Goal: Information Seeking & Learning: Check status

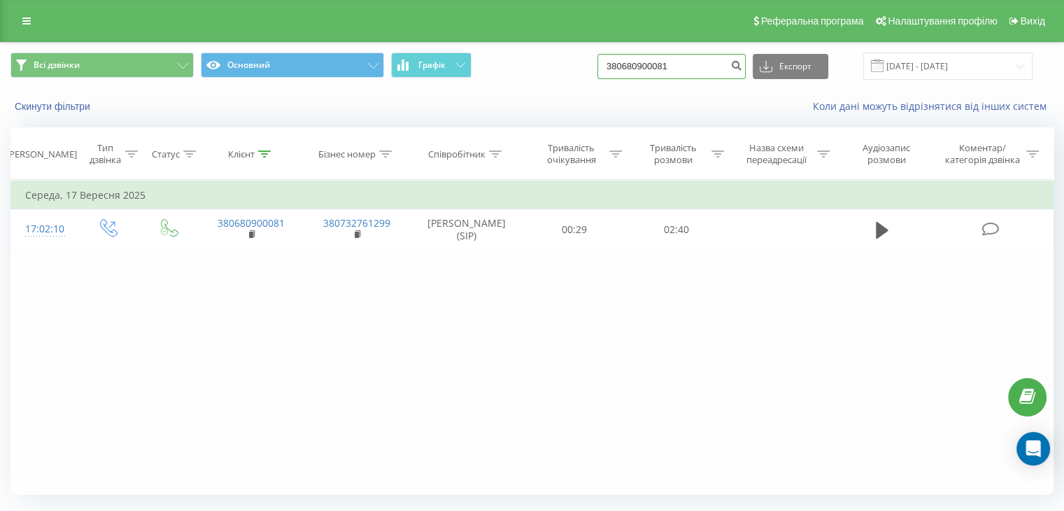
drag, startPoint x: 688, startPoint y: 59, endPoint x: 445, endPoint y: 85, distance: 244.2
click at [448, 87] on div "Всі дзвінки Основний Графік 380680900081 Експорт .csv .xls .xlsx 19.06.2025 - 1…" at bounding box center [532, 66] width 1063 height 47
paste input "973987166"
type input "380973987166"
click at [743, 65] on icon "submit" at bounding box center [737, 63] width 12 height 8
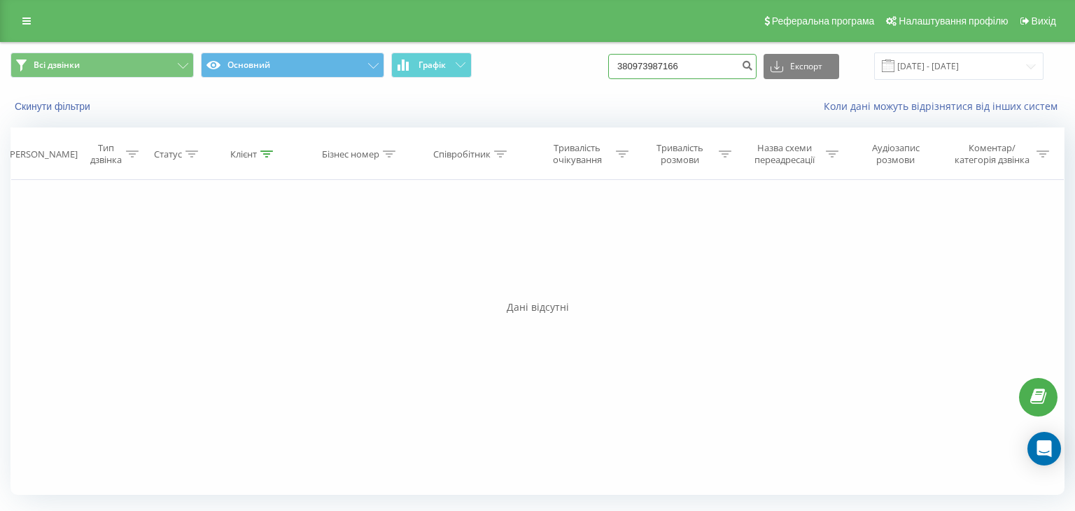
drag, startPoint x: 705, startPoint y: 70, endPoint x: 483, endPoint y: 58, distance: 222.2
click at [485, 60] on div "Всі дзвінки Основний Графік 380973987166 Експорт .csv .xls .xlsx 19.06.2025 - 1…" at bounding box center [537, 65] width 1054 height 27
paste input "4136171"
type input "380974136171"
click at [753, 64] on icon "submit" at bounding box center [747, 63] width 12 height 8
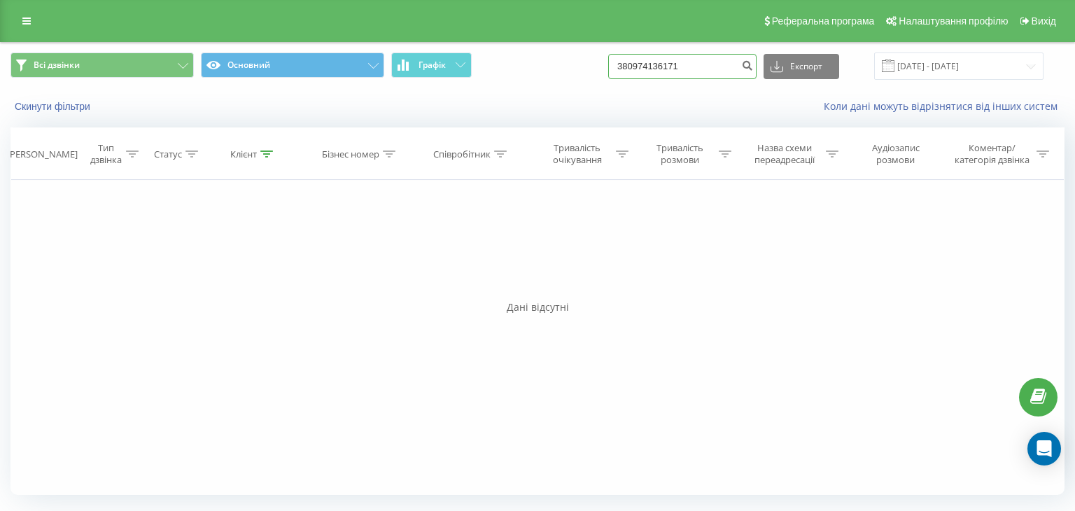
drag, startPoint x: 705, startPoint y: 62, endPoint x: 568, endPoint y: 73, distance: 137.6
click at [568, 73] on div "Всі дзвінки Основний Графік 380974136171 Експорт .csv .xls .xlsx [DATE] - [DATE]" at bounding box center [537, 65] width 1054 height 27
paste input "678356633"
type input "380678356633"
click at [753, 68] on icon "submit" at bounding box center [747, 63] width 12 height 8
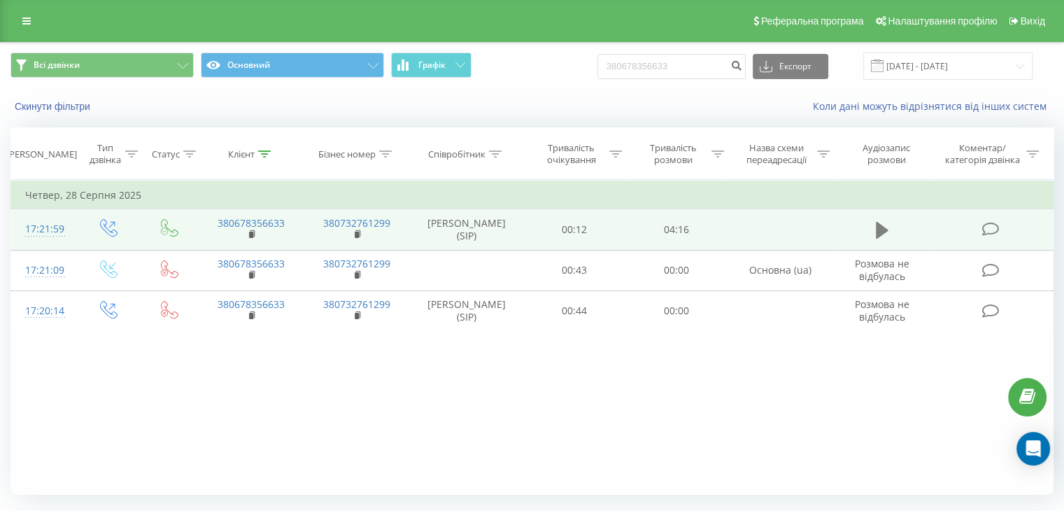
click at [879, 227] on icon at bounding box center [882, 230] width 13 height 17
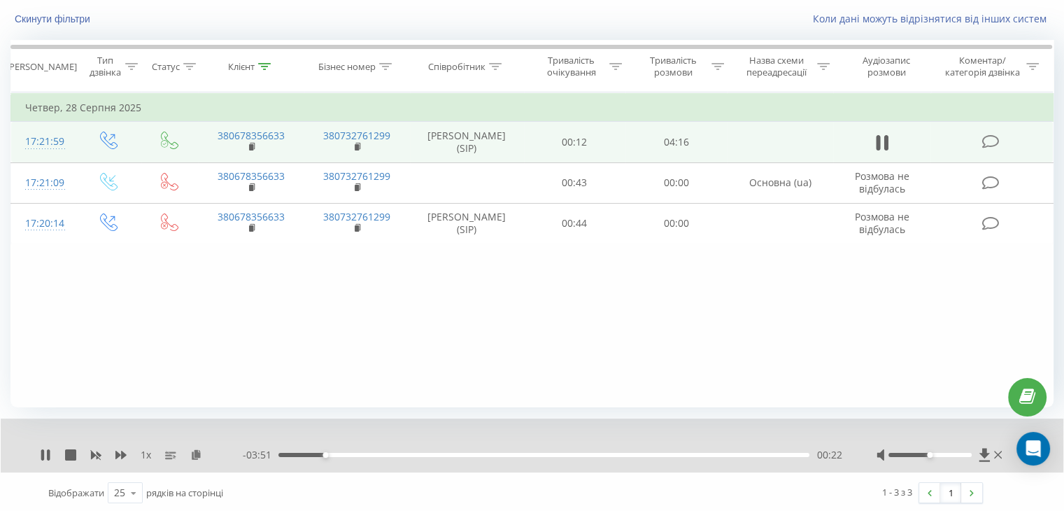
scroll to position [90, 0]
click at [350, 453] on div "00:24" at bounding box center [544, 453] width 531 height 4
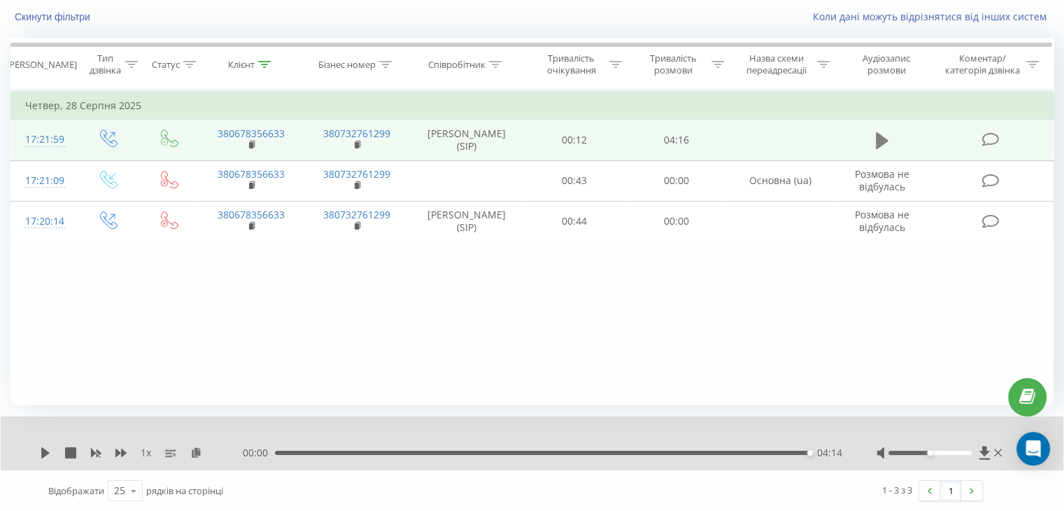
click at [882, 141] on icon at bounding box center [882, 140] width 13 height 17
click at [879, 139] on icon at bounding box center [882, 140] width 13 height 17
click at [44, 451] on icon at bounding box center [45, 452] width 8 height 11
drag, startPoint x: 807, startPoint y: 454, endPoint x: 673, endPoint y: 459, distance: 133.8
click at [673, 459] on div "1 x 00:00 04:14 04:14" at bounding box center [532, 443] width 1063 height 54
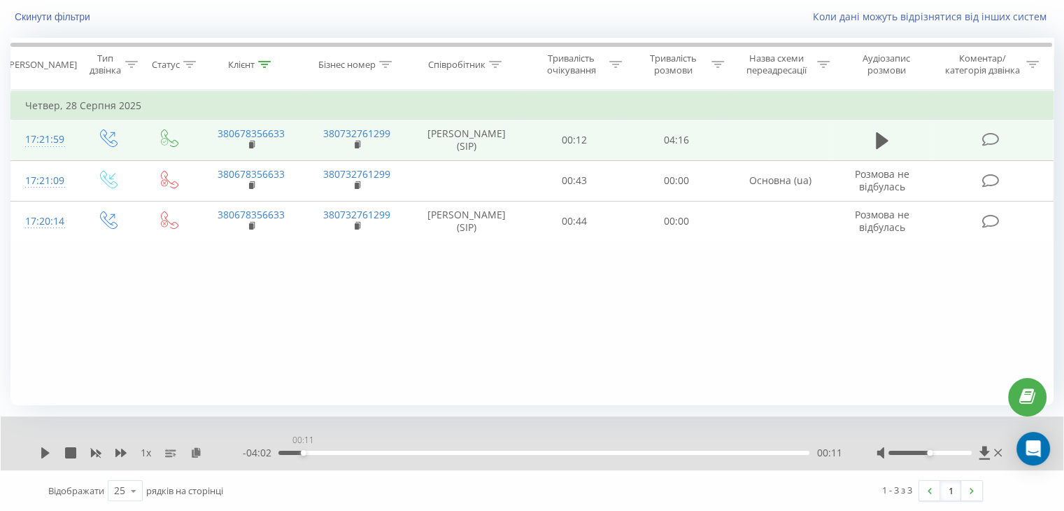
drag, startPoint x: 806, startPoint y: 451, endPoint x: 303, endPoint y: 472, distance: 503.6
click at [303, 472] on div "1 x - 04:02 00:11 00:11 Відображати 25 10 25 50 100 рядків на сторінці 1 - 3 з …" at bounding box center [531, 463] width 1043 height 94
click at [42, 452] on icon at bounding box center [45, 452] width 8 height 11
click at [320, 452] on div "00:19" at bounding box center [544, 453] width 531 height 4
click at [880, 134] on icon at bounding box center [882, 141] width 13 height 20
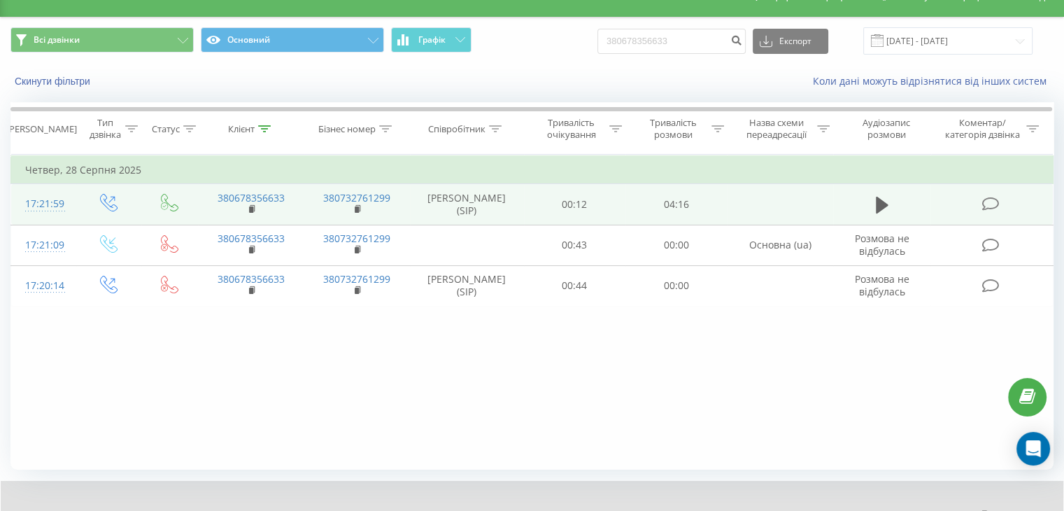
scroll to position [0, 0]
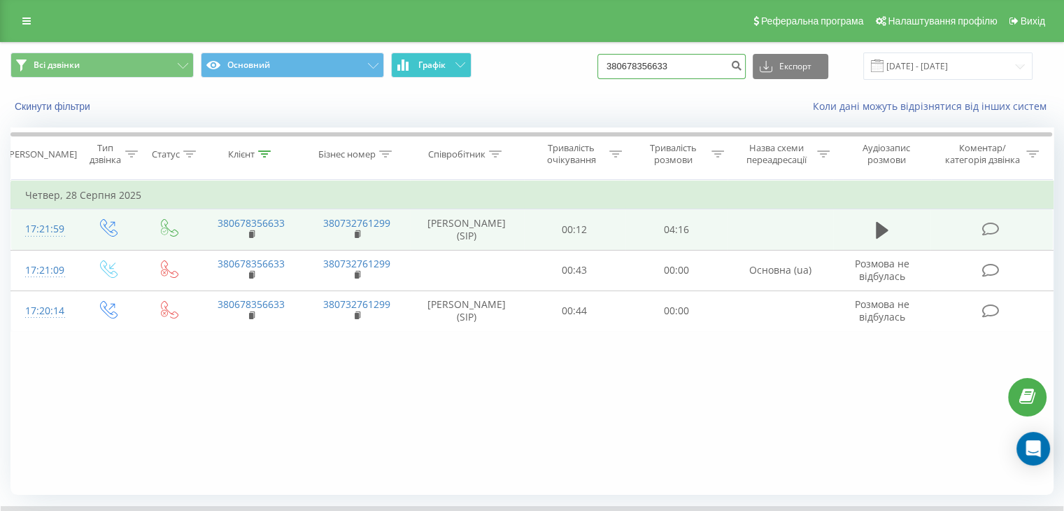
drag, startPoint x: 690, startPoint y: 68, endPoint x: 442, endPoint y: 74, distance: 247.8
click at [442, 75] on div "Всі дзвінки Основний Графік 380678356633 Експорт .csv .xls .xlsx 19.06.2025 - 1…" at bounding box center [531, 65] width 1043 height 27
paste input "79496415092"
type input "79496415092"
click at [743, 64] on icon "submit" at bounding box center [737, 63] width 12 height 8
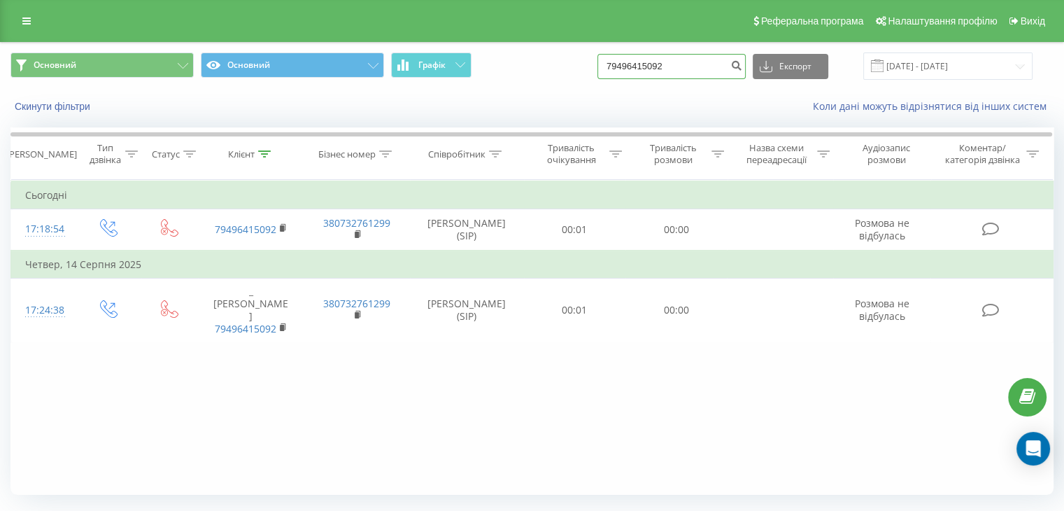
drag, startPoint x: 655, startPoint y: 68, endPoint x: 424, endPoint y: 51, distance: 231.6
click at [424, 51] on div "Основний Основний Графік 79496415092 Експорт .csv .xls .xlsx [DATE] - [DATE]" at bounding box center [532, 66] width 1063 height 47
paste input "3806748078295"
type input "3806748078295"
click at [743, 60] on icon "submit" at bounding box center [737, 63] width 12 height 8
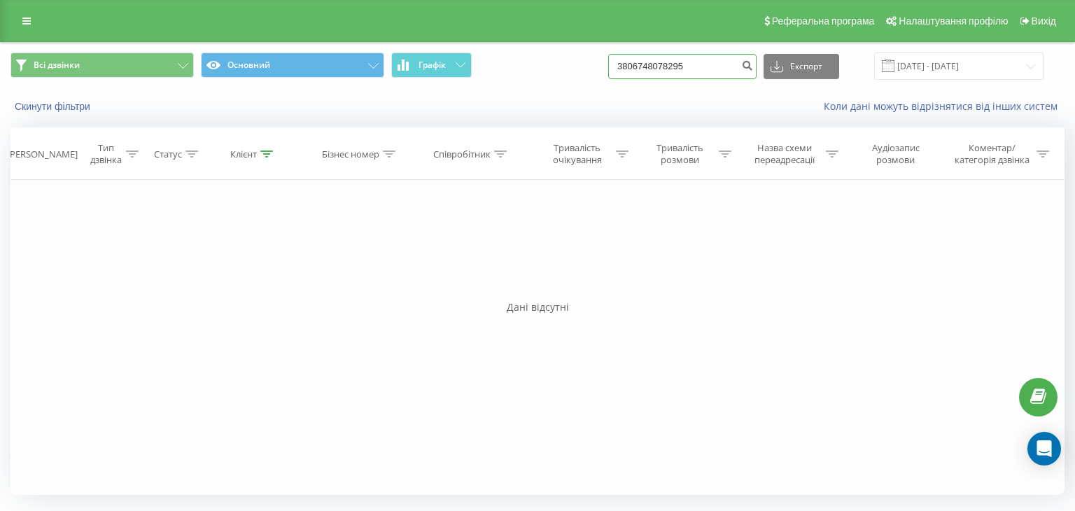
drag, startPoint x: 713, startPoint y: 66, endPoint x: 528, endPoint y: 71, distance: 185.5
click at [528, 72] on div "Всі дзвінки Основний Графік 3806748078295 Експорт .csv .xls .xlsx 19.06.2025 - …" at bounding box center [537, 65] width 1054 height 27
paste input
type input "380674807825"
click at [753, 67] on icon "submit" at bounding box center [747, 63] width 12 height 8
